Goal: Task Accomplishment & Management: Complete application form

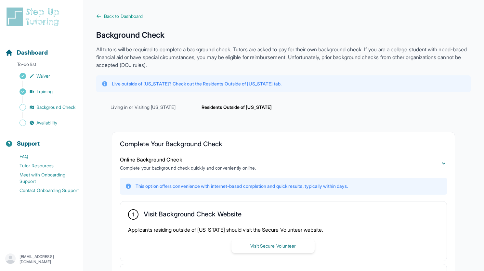
scroll to position [141, 0]
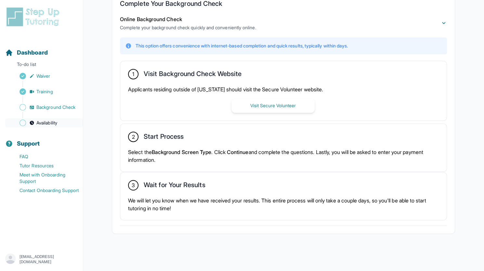
click at [37, 119] on link "Availability" at bounding box center [44, 122] width 78 height 9
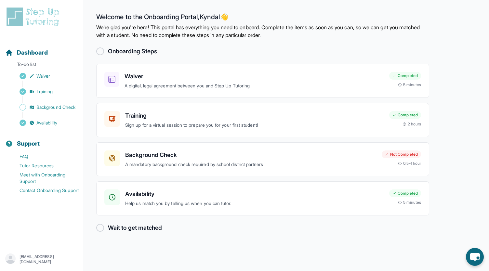
click at [286, 178] on div "Waiver A digital, legal agreement between you and Step Up Tutoring Completed 5 …" at bounding box center [262, 140] width 333 height 152
